Goal: Task Accomplishment & Management: Manage account settings

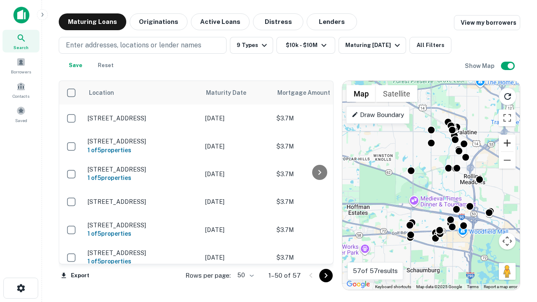
click at [507, 143] on button "Zoom in" at bounding box center [507, 143] width 17 height 17
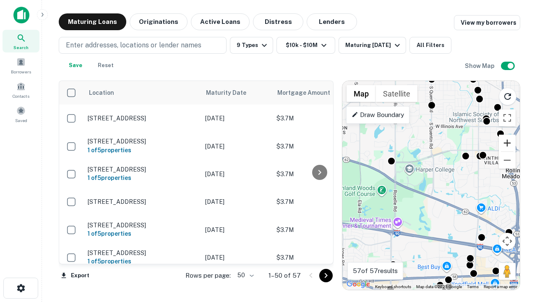
click at [507, 143] on button "Zoom in" at bounding box center [507, 143] width 17 height 17
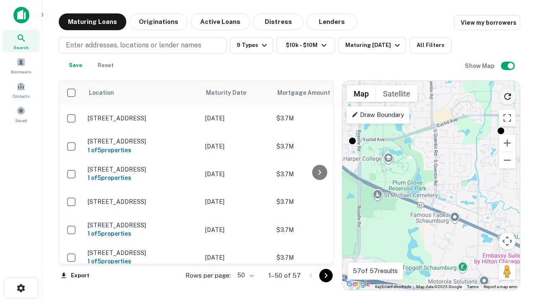
click at [508, 95] on icon "Reload search area" at bounding box center [508, 96] width 10 height 10
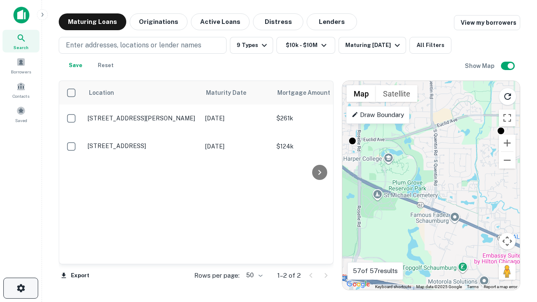
click at [21, 288] on icon "button" at bounding box center [21, 288] width 10 height 10
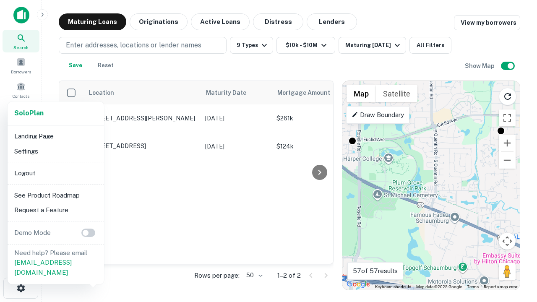
click at [55, 173] on li "Logout" at bounding box center [56, 173] width 90 height 15
